Goal: Purchase product/service

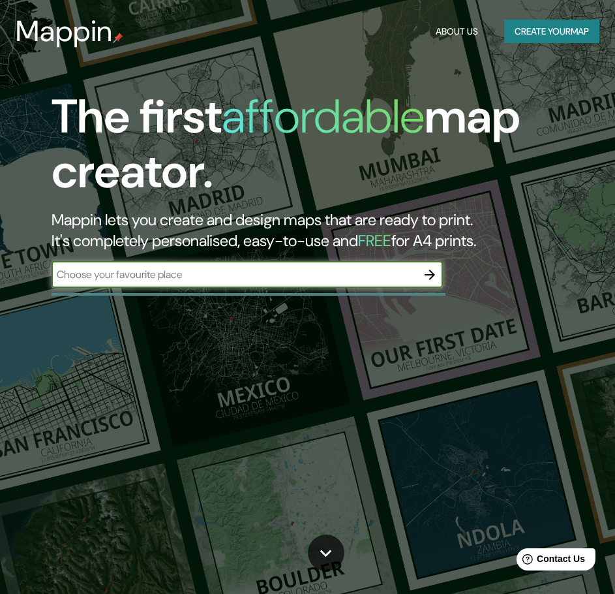
click at [435, 275] on icon "button" at bounding box center [430, 275] width 16 height 16
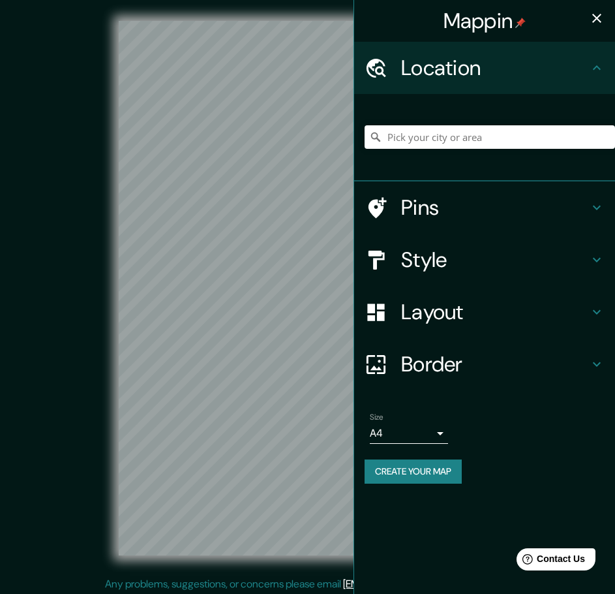
click at [588, 303] on h4 "Layout" at bounding box center [495, 312] width 188 height 26
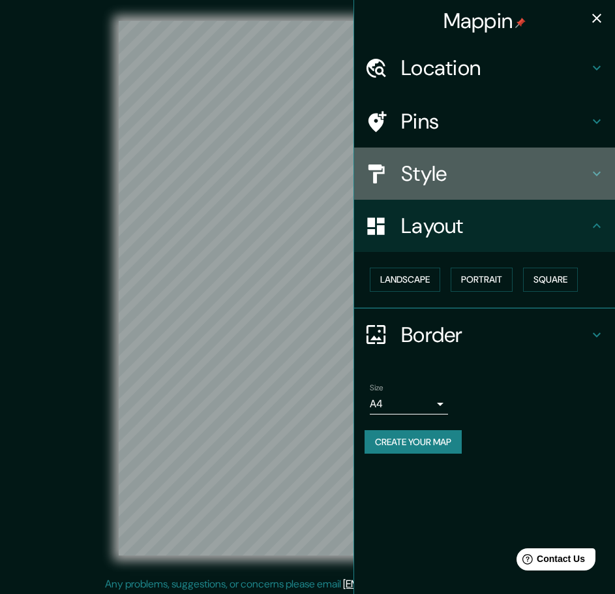
click at [501, 166] on h4 "Style" at bounding box center [495, 173] width 188 height 26
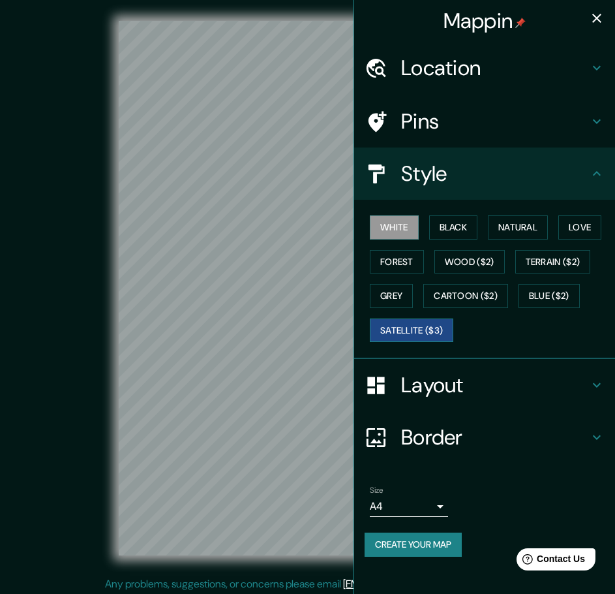
click at [417, 341] on button "Satellite ($3)" at bounding box center [411, 330] width 83 height 24
drag, startPoint x: 601, startPoint y: 18, endPoint x: 597, endPoint y: 29, distance: 12.0
click at [597, 29] on button "button" at bounding box center [597, 18] width 26 height 26
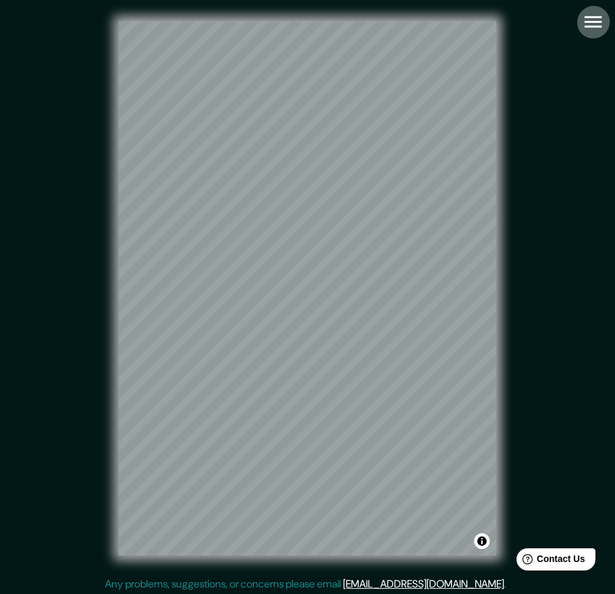
click at [581, 22] on button "button" at bounding box center [593, 21] width 33 height 33
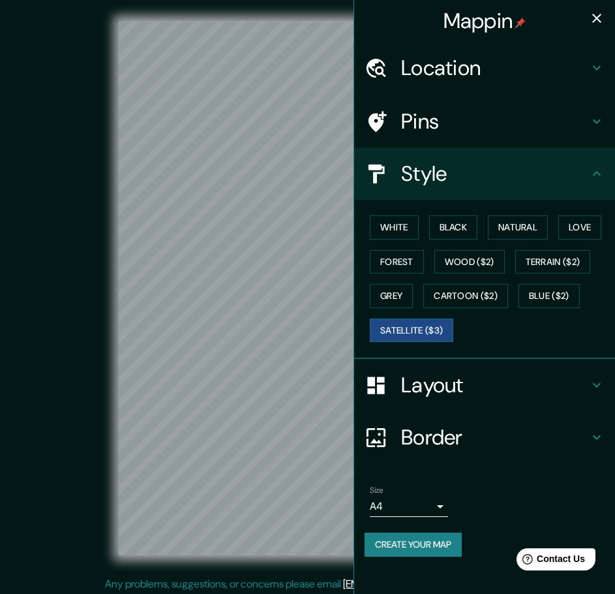
drag, startPoint x: 468, startPoint y: 531, endPoint x: 459, endPoint y: 537, distance: 10.3
click at [460, 536] on div "Size A4 single Create your map" at bounding box center [485, 523] width 240 height 87
click at [459, 537] on button "Create your map" at bounding box center [413, 544] width 97 height 24
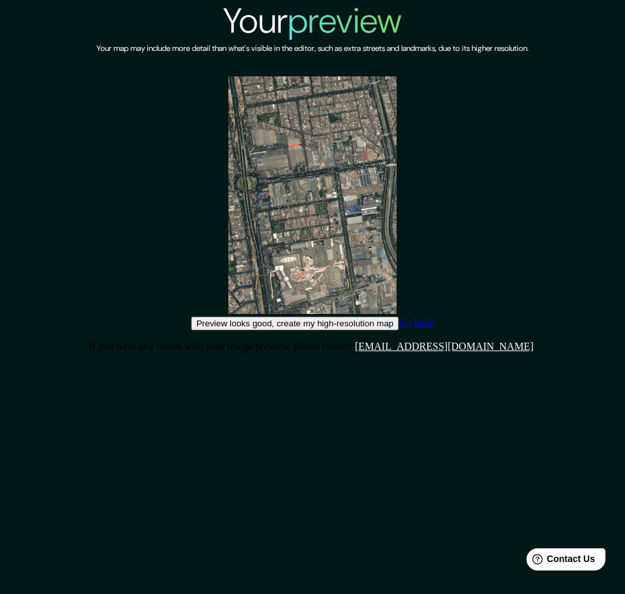
click at [389, 330] on button "Preview looks good, create my high-resolution map" at bounding box center [294, 323] width 207 height 14
